Goal: Transaction & Acquisition: Purchase product/service

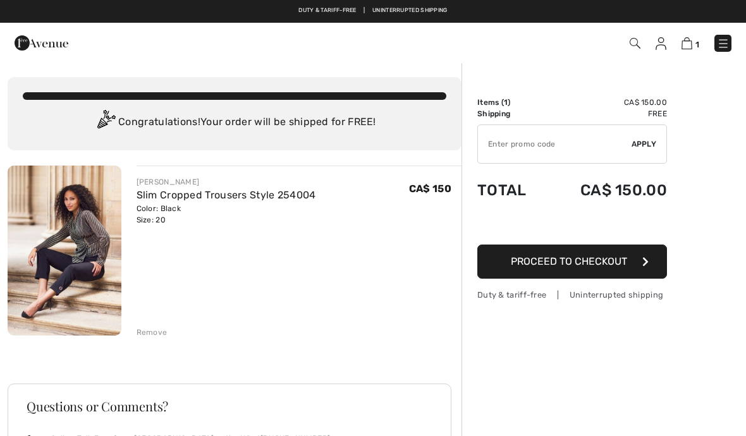
click at [157, 195] on link "Slim Cropped Trousers Style 254004" at bounding box center [227, 195] width 180 height 12
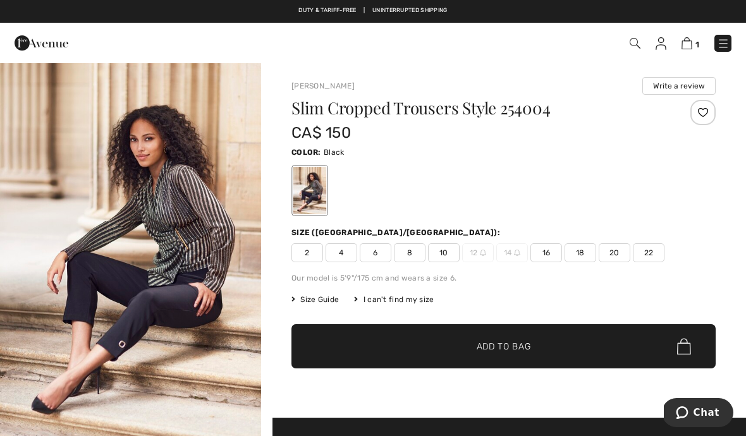
click at [723, 42] on img at bounding box center [723, 43] width 13 height 13
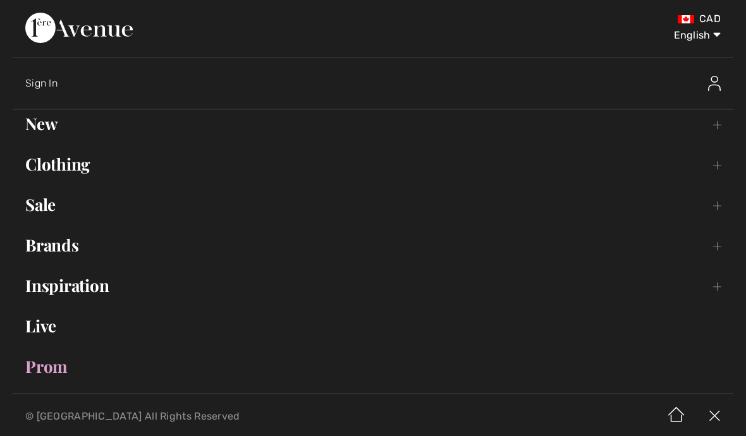
click at [691, 28] on select "English Français" at bounding box center [688, 33] width 66 height 38
select select "https://www.1ereavenue.com/fr/pantalons-slim-court-modele-254004-p83380/"
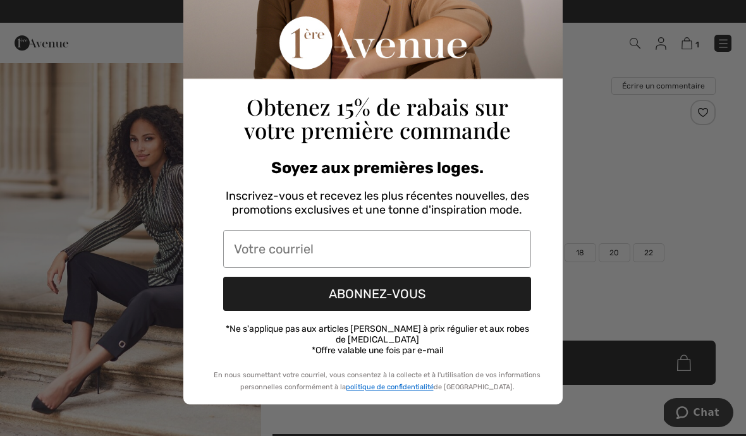
scroll to position [158, 0]
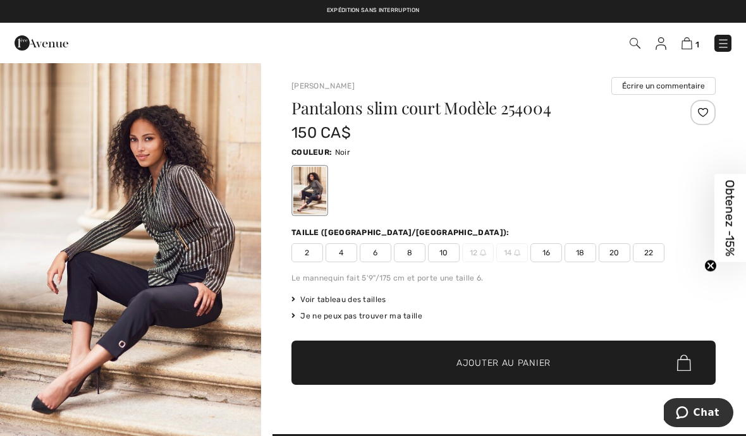
click at [696, 32] on div "1 Commander" at bounding box center [526, 43] width 429 height 26
click at [686, 39] on img at bounding box center [687, 43] width 11 height 12
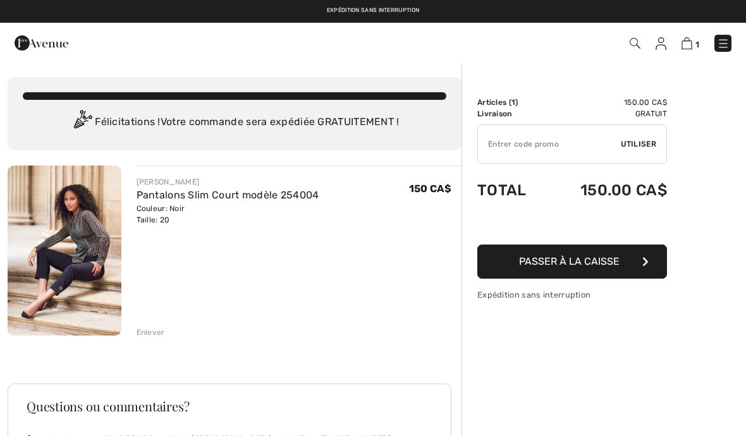
click at [143, 200] on link "Pantalons Slim Court modèle 254004" at bounding box center [228, 195] width 183 height 12
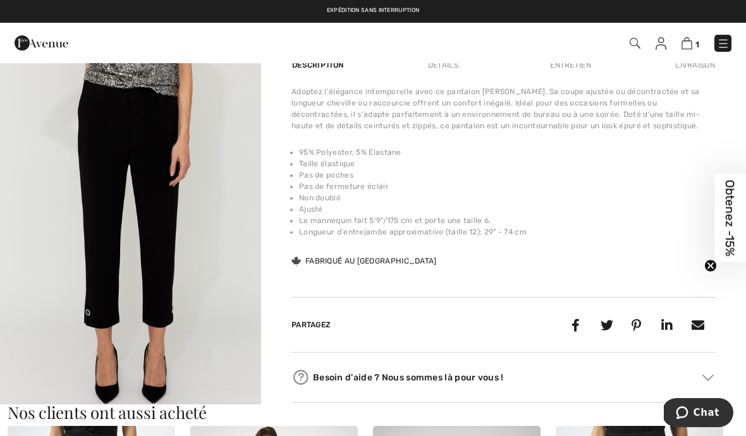
scroll to position [789, 0]
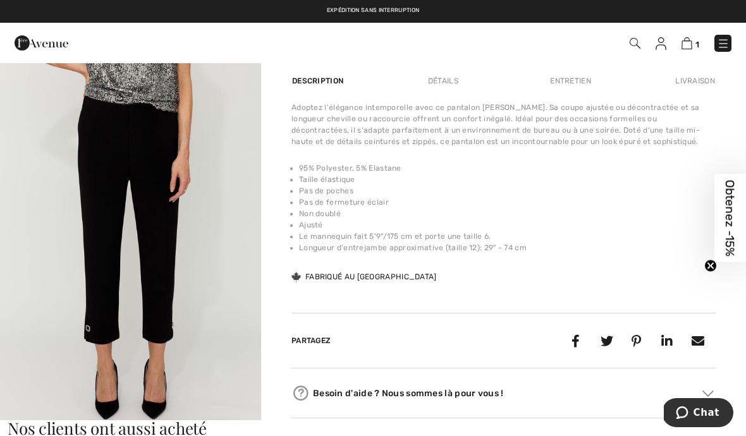
click at [723, 239] on span "Obtenez -15%" at bounding box center [731, 219] width 32 height 88
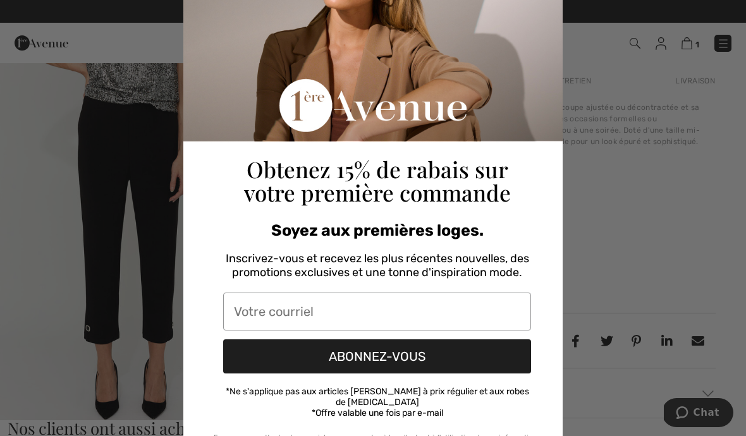
scroll to position [103, 0]
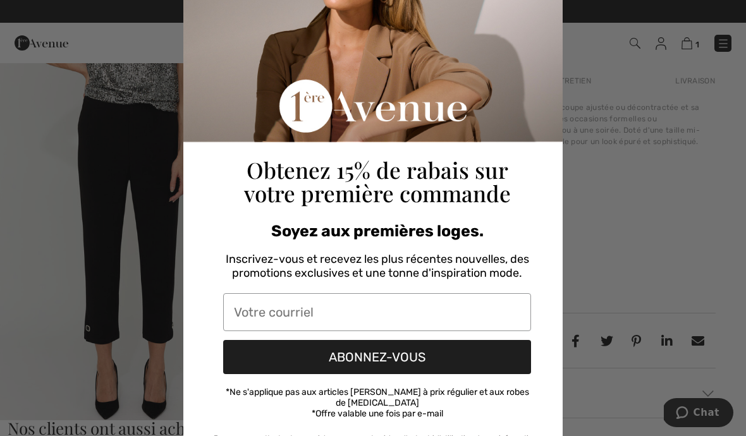
click at [241, 310] on input "Votre courriel" at bounding box center [377, 312] width 308 height 38
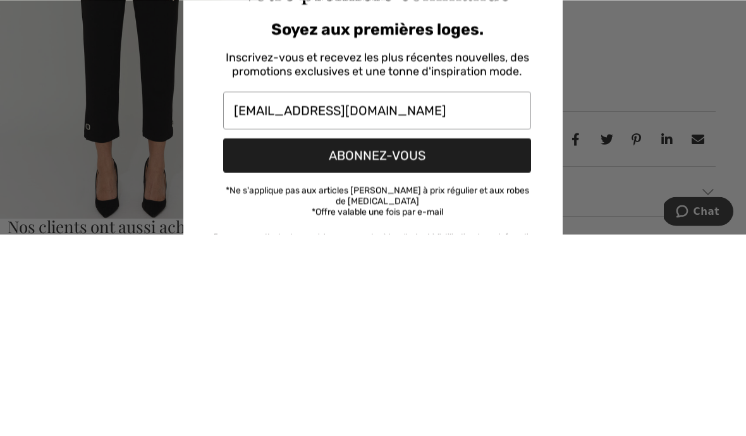
type input "[EMAIL_ADDRESS][DOMAIN_NAME]"
click at [256, 340] on button "ABONNEZ-VOUS" at bounding box center [377, 357] width 308 height 34
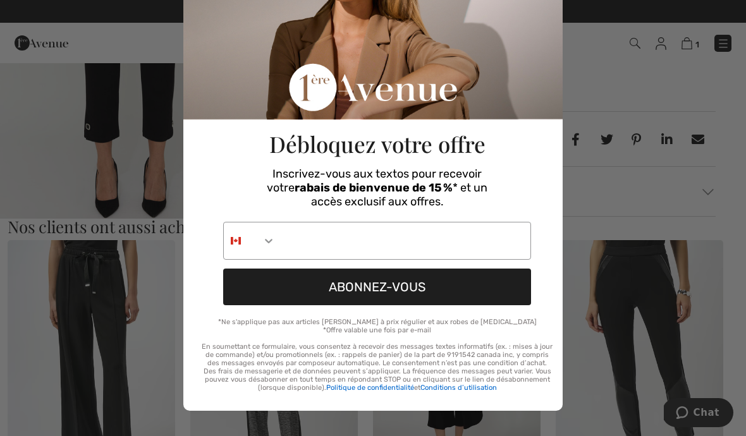
scroll to position [22, 0]
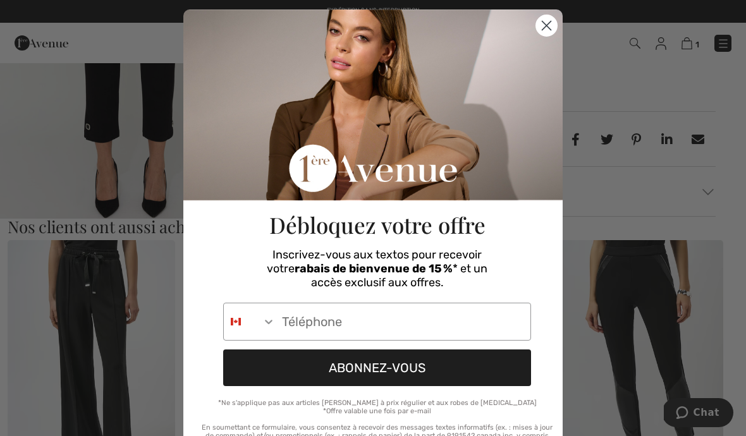
click at [240, 317] on img "Canada" at bounding box center [236, 322] width 10 height 10
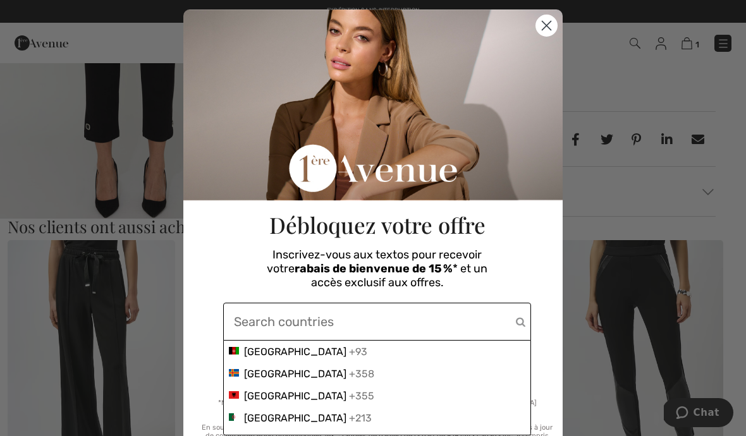
scroll to position [990, 0]
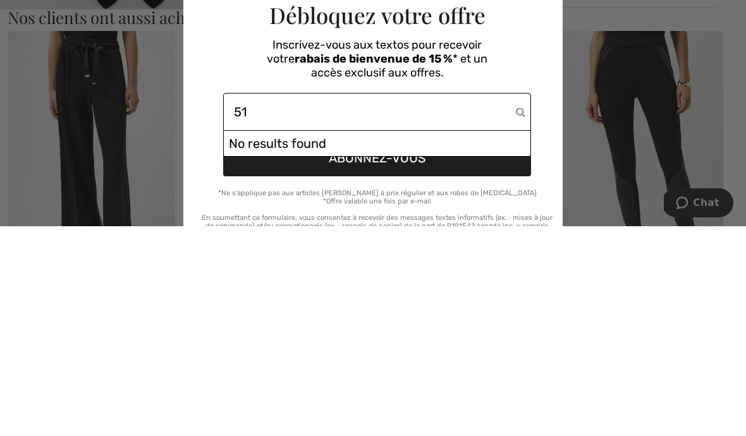
type input "5"
type input "1"
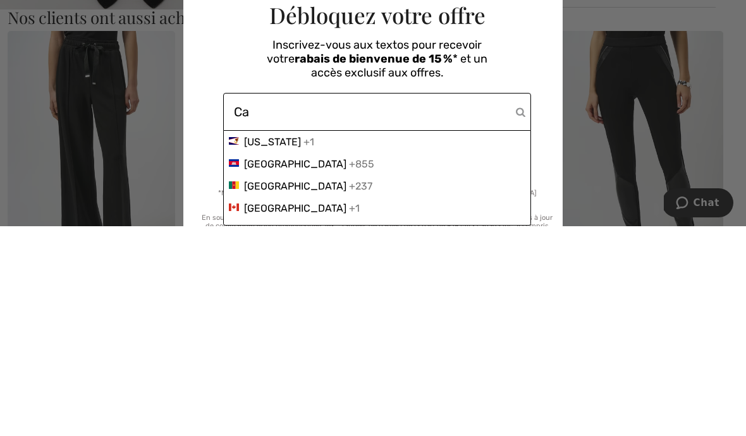
type input "Ça"
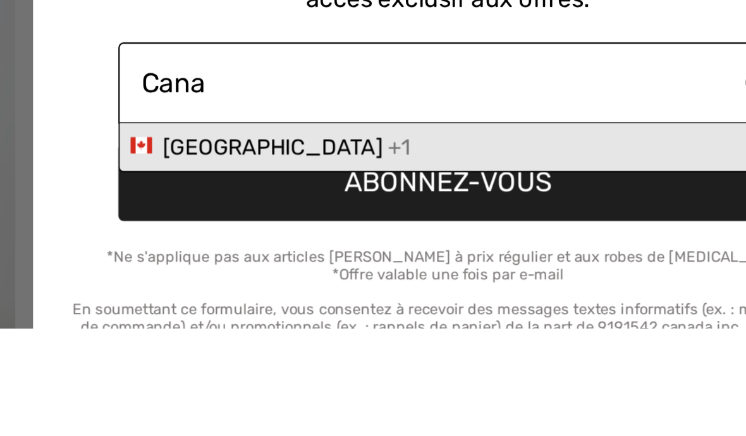
type input "Cana"
click at [349, 346] on div "+1" at bounding box center [354, 352] width 11 height 12
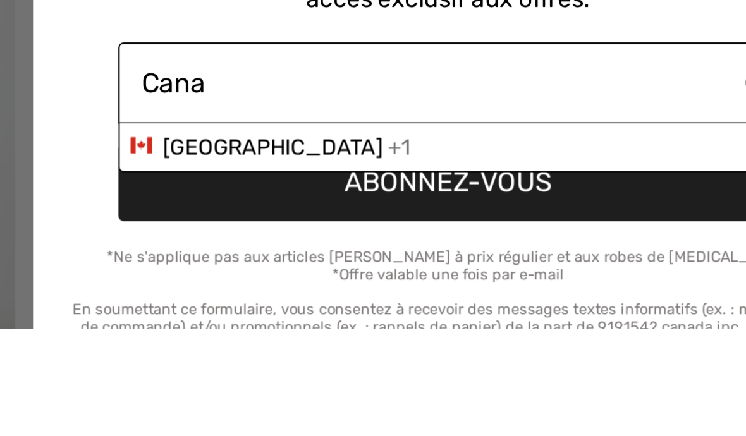
scroll to position [1067, 0]
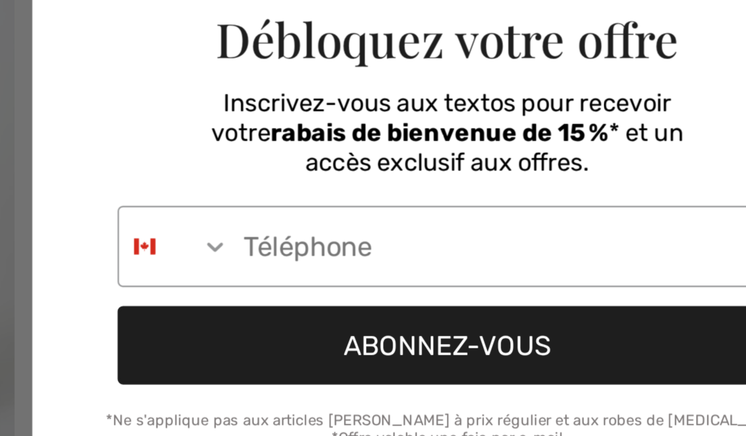
click at [276, 304] on input "Phone Number" at bounding box center [403, 322] width 255 height 37
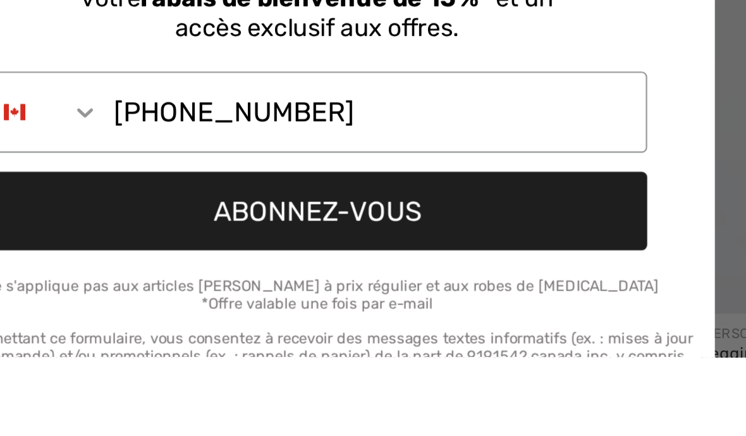
scroll to position [1130, 0]
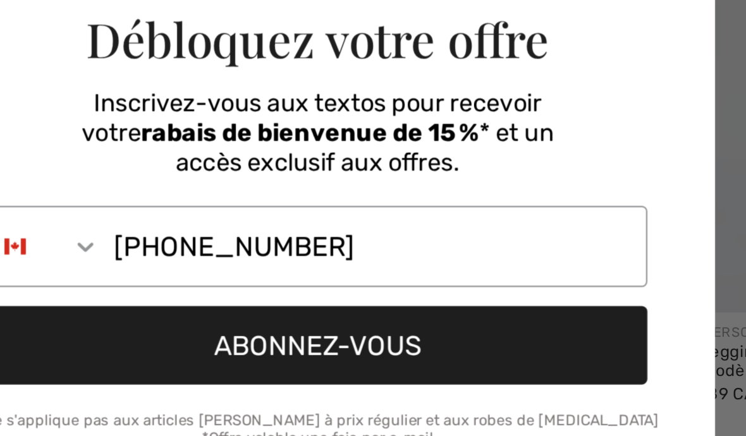
type input "514-258-2588"
click at [223, 350] on button "ABONNEZ-VOUS" at bounding box center [377, 368] width 308 height 37
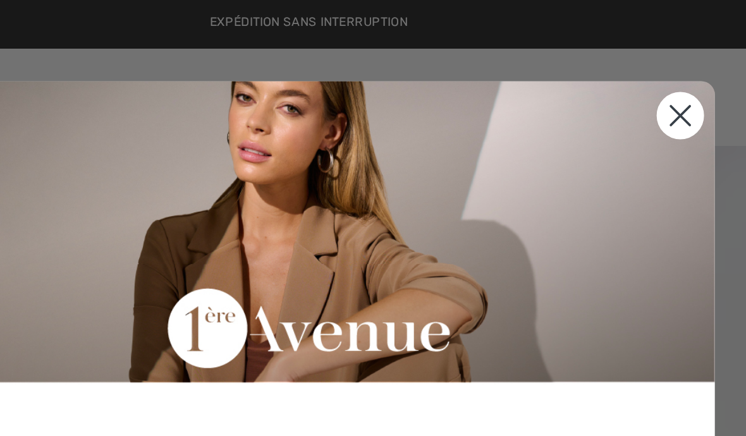
scroll to position [1486, 0]
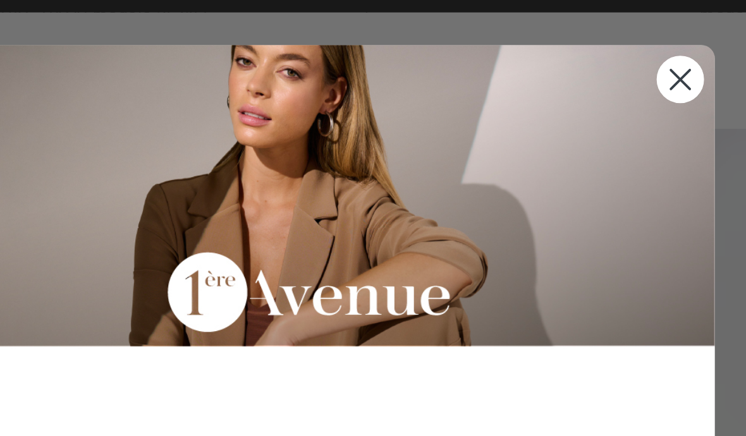
click at [536, 44] on circle "Close dialog" at bounding box center [546, 54] width 21 height 21
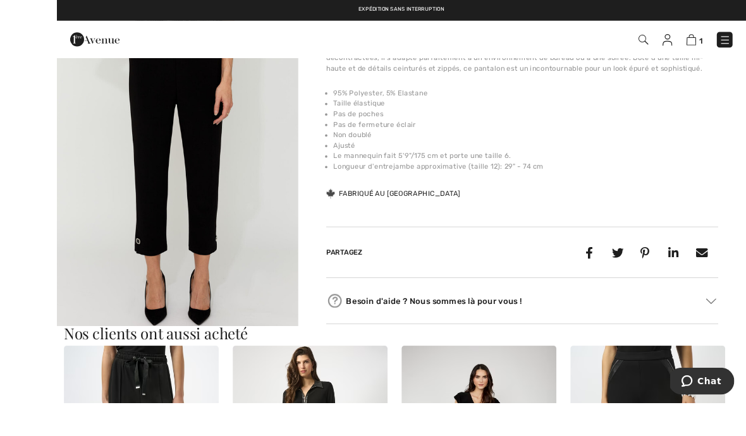
scroll to position [982, 0]
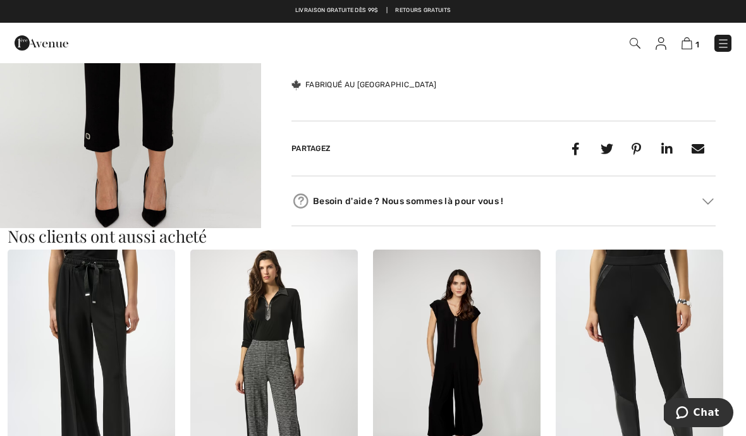
click at [686, 48] on img at bounding box center [687, 43] width 11 height 12
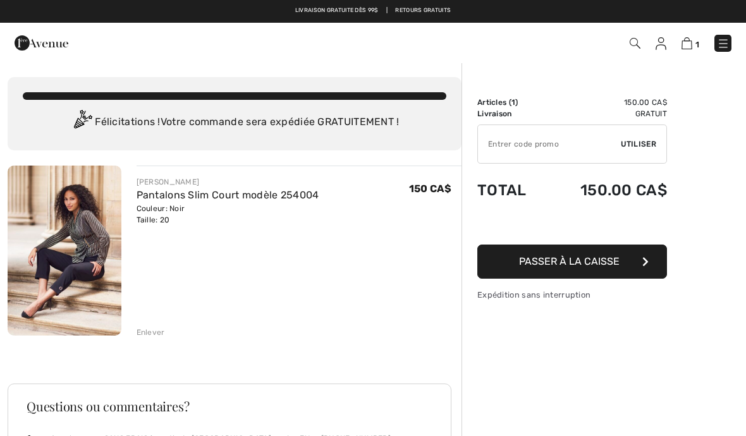
click at [530, 146] on input "TEXT" at bounding box center [549, 144] width 143 height 38
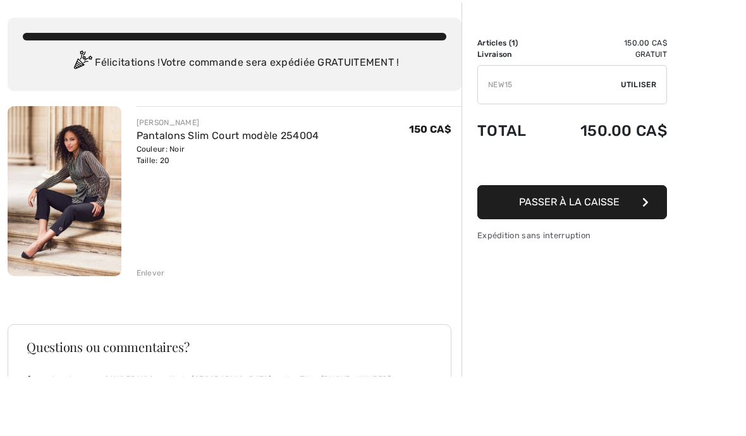
type input "NEW15"
click at [643, 139] on span "Utiliser" at bounding box center [638, 144] width 35 height 11
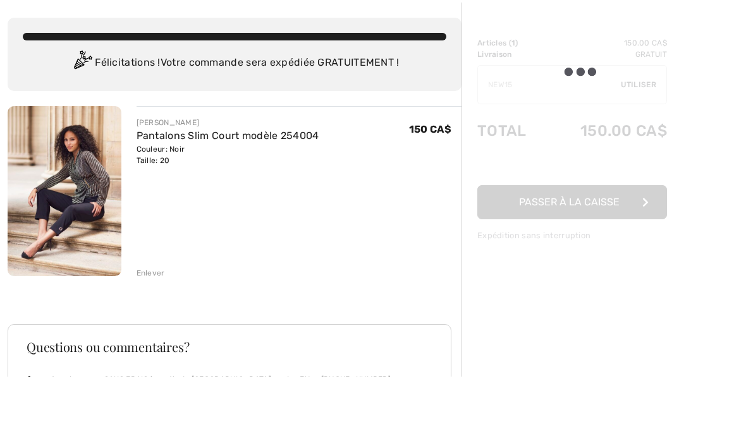
scroll to position [59, 0]
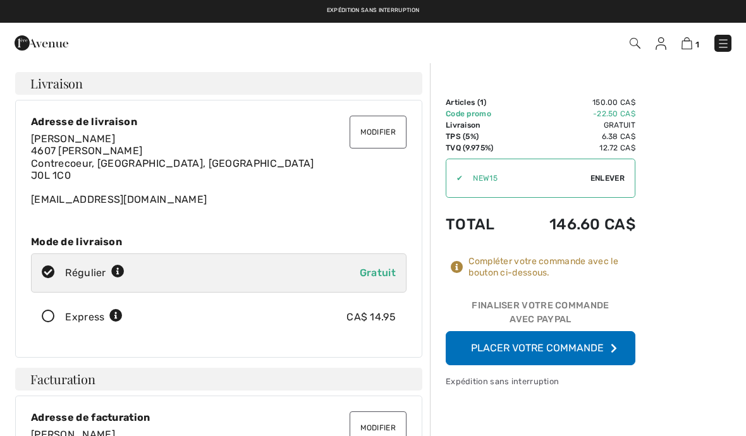
click at [568, 347] on button "Placer votre commande" at bounding box center [541, 348] width 190 height 34
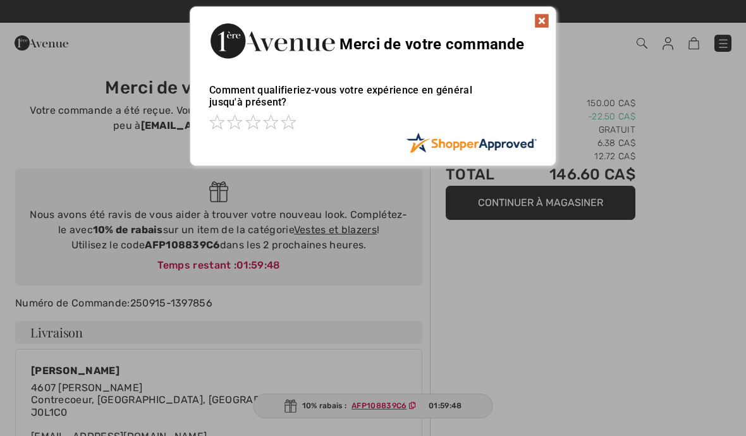
click at [545, 22] on img at bounding box center [541, 20] width 15 height 15
